Goal: Task Accomplishment & Management: Complete application form

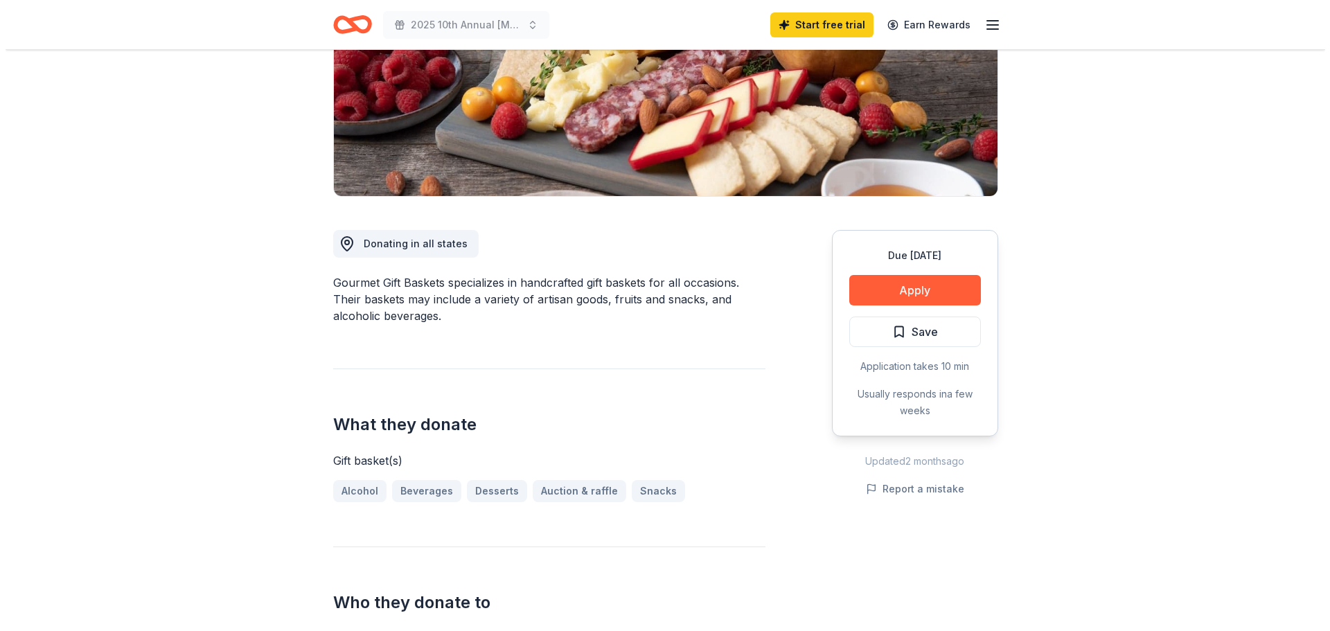
scroll to position [208, 0]
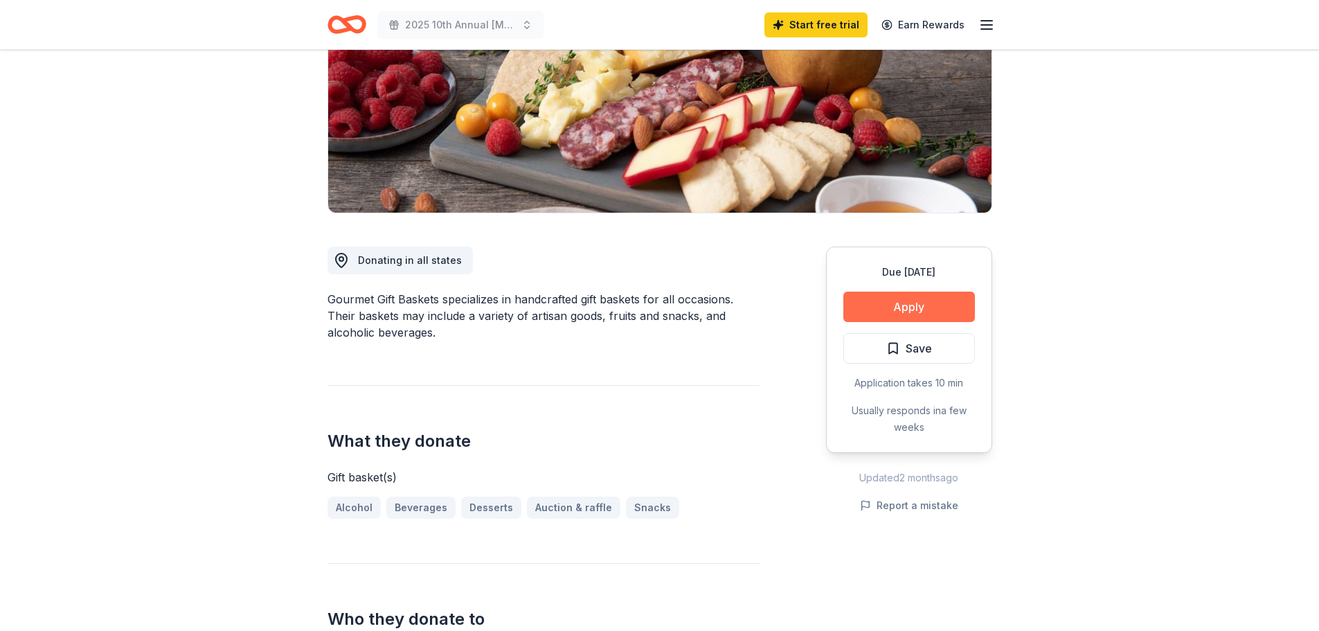
click at [893, 303] on button "Apply" at bounding box center [910, 307] width 132 height 30
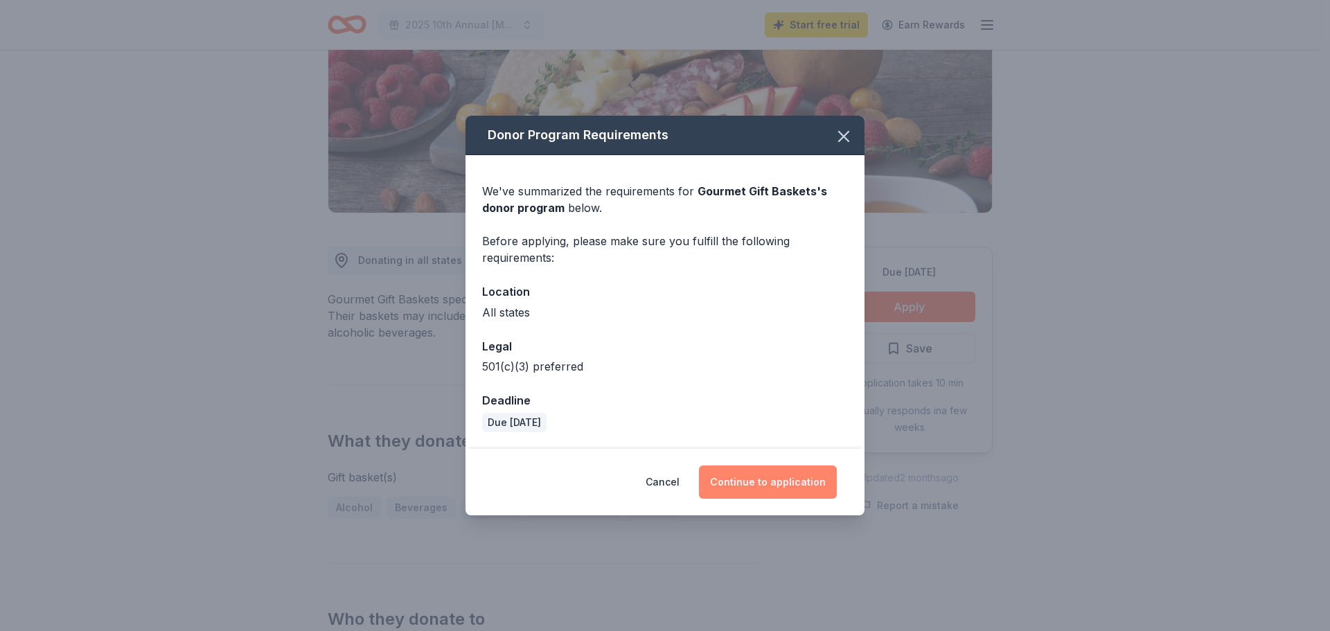
click at [758, 483] on button "Continue to application" at bounding box center [768, 481] width 138 height 33
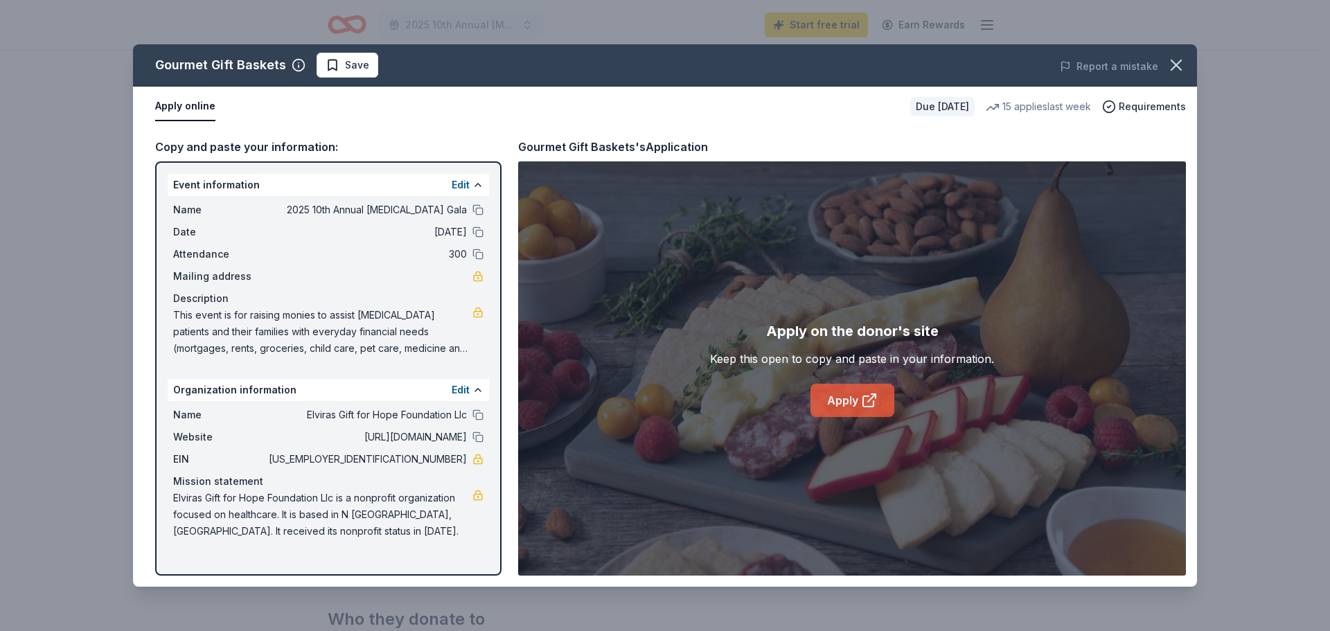
click at [845, 399] on link "Apply" at bounding box center [852, 400] width 84 height 33
